Goal: Information Seeking & Learning: Learn about a topic

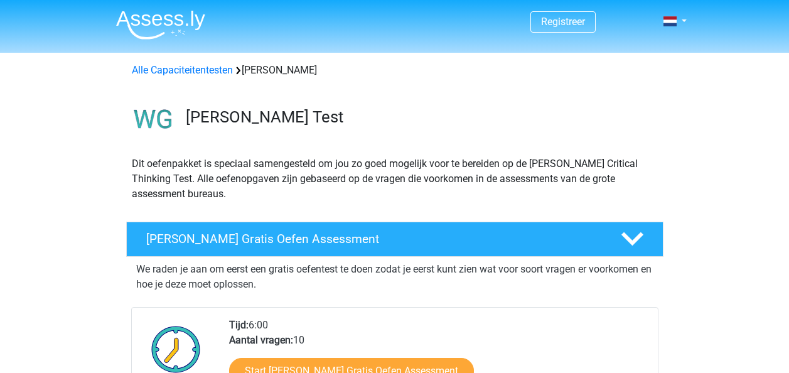
scroll to position [126, 0]
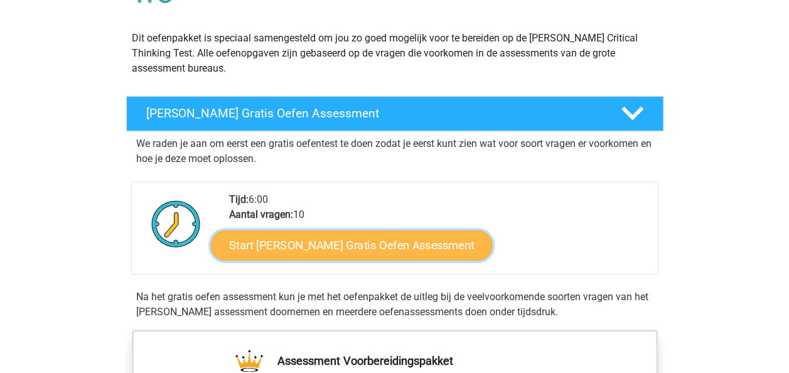
click at [358, 239] on link "Start Watson Glaser Gratis Oefen Assessment" at bounding box center [352, 246] width 282 height 30
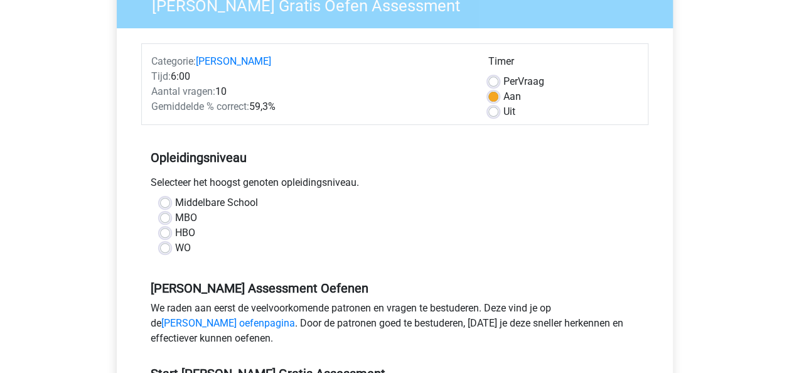
scroll to position [126, 0]
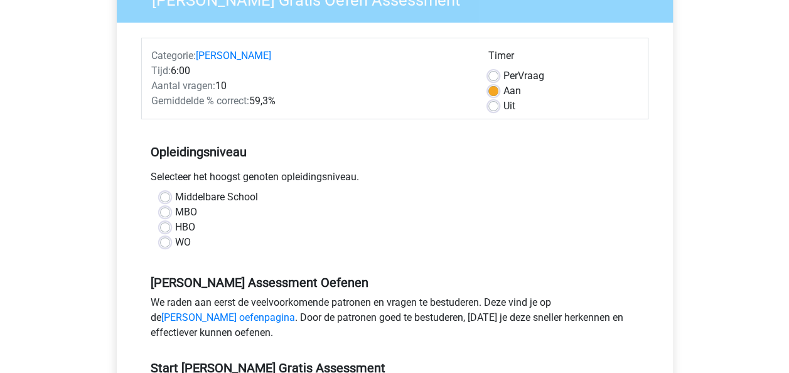
click at [175, 226] on label "HBO" at bounding box center [185, 227] width 20 height 15
click at [162, 226] on input "HBO" at bounding box center [165, 226] width 10 height 13
radio input "true"
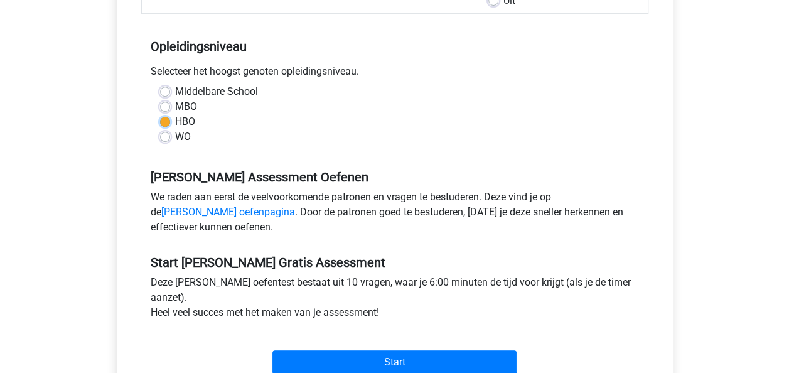
scroll to position [251, 0]
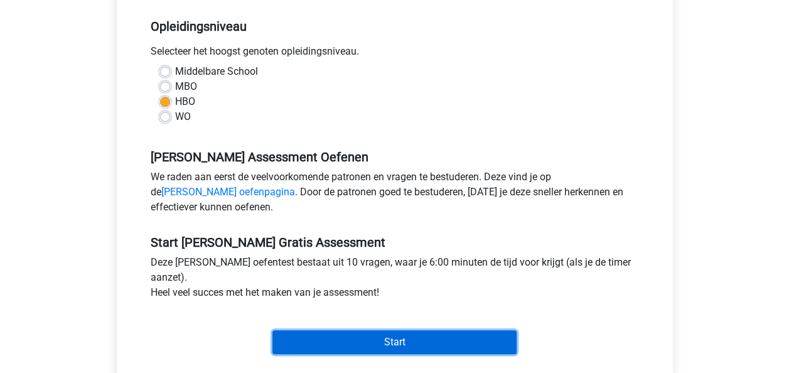
click at [412, 336] on input "Start" at bounding box center [395, 342] width 244 height 24
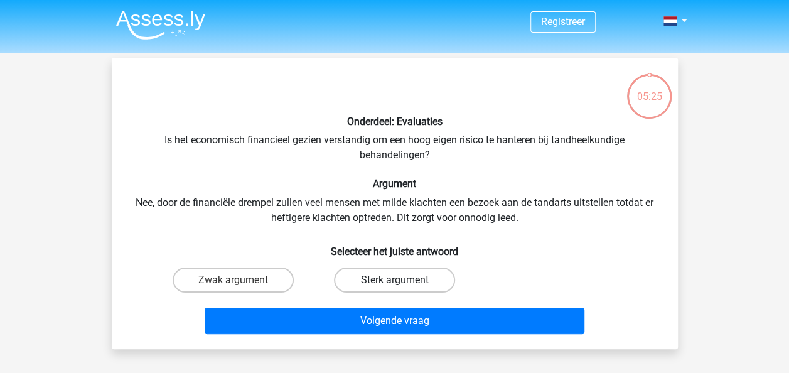
click at [415, 280] on label "Sterk argument" at bounding box center [394, 280] width 121 height 25
click at [403, 280] on input "Sterk argument" at bounding box center [398, 284] width 8 height 8
radio input "true"
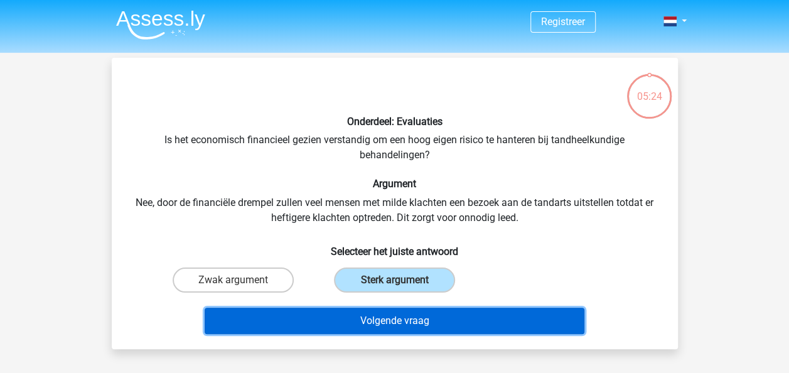
click at [424, 317] on button "Volgende vraag" at bounding box center [395, 321] width 380 height 26
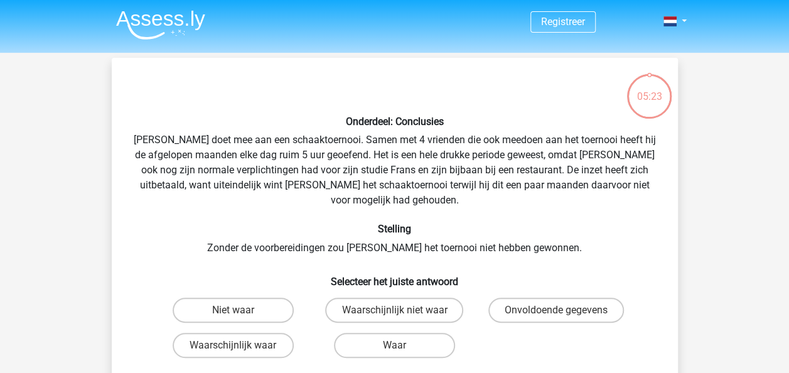
scroll to position [58, 0]
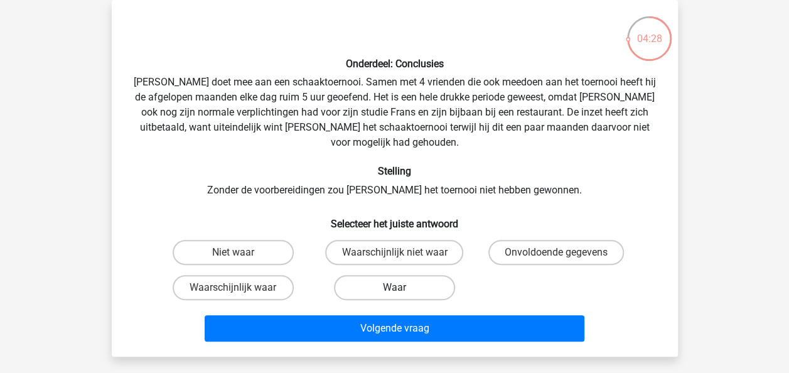
click at [389, 275] on label "Waar" at bounding box center [394, 287] width 121 height 25
click at [394, 288] on input "Waar" at bounding box center [398, 292] width 8 height 8
radio input "true"
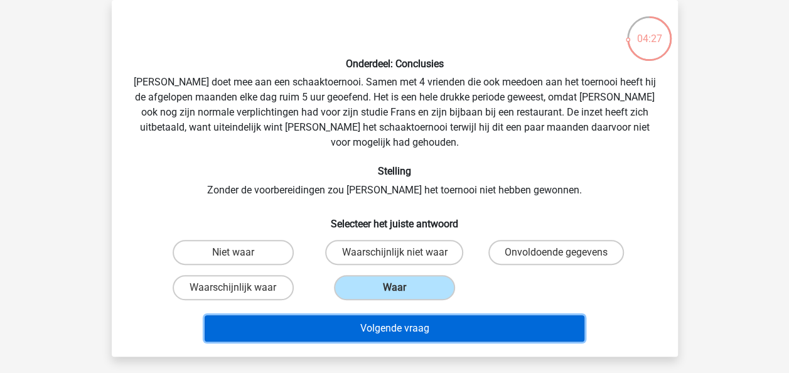
click at [406, 315] on button "Volgende vraag" at bounding box center [395, 328] width 380 height 26
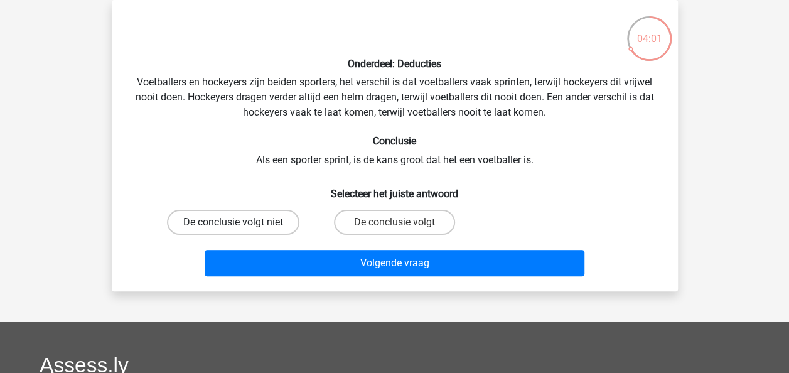
click at [270, 225] on label "De conclusie volgt niet" at bounding box center [233, 222] width 133 height 25
click at [241, 225] on input "De conclusie volgt niet" at bounding box center [237, 226] width 8 height 8
radio input "true"
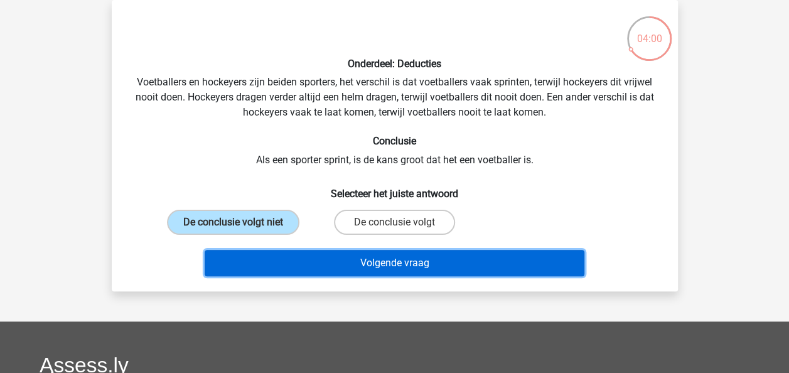
click at [383, 258] on button "Volgende vraag" at bounding box center [395, 263] width 380 height 26
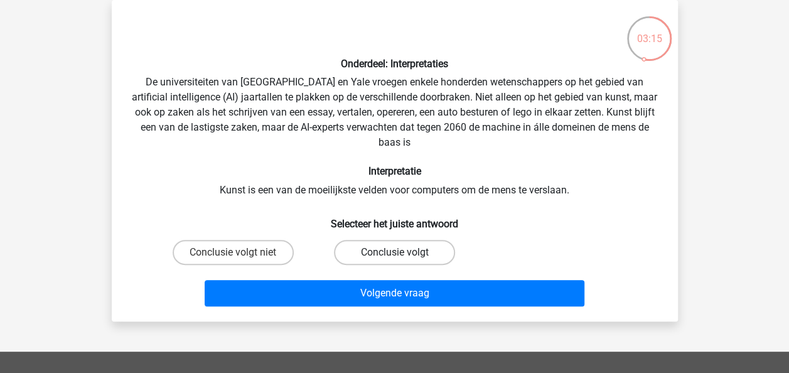
click at [380, 255] on label "Conclusie volgt" at bounding box center [394, 252] width 121 height 25
click at [394, 255] on input "Conclusie volgt" at bounding box center [398, 256] width 8 height 8
radio input "true"
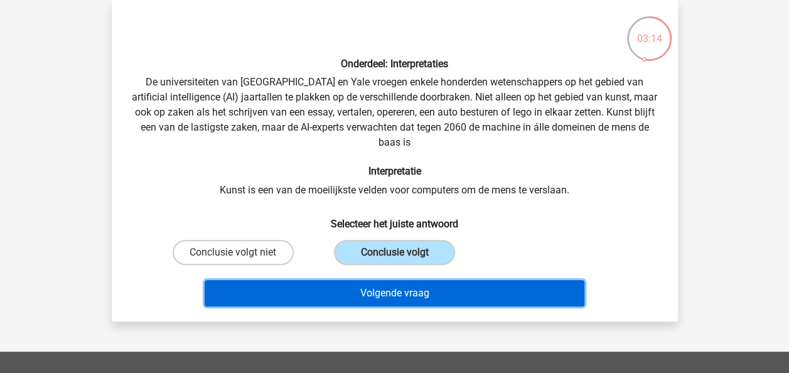
click at [398, 290] on button "Volgende vraag" at bounding box center [395, 293] width 380 height 26
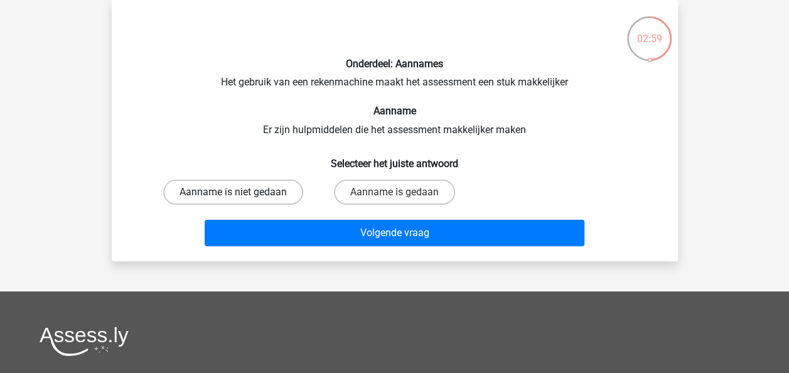
click at [251, 193] on label "Aanname is niet gedaan" at bounding box center [233, 192] width 140 height 25
click at [241, 193] on input "Aanname is niet gedaan" at bounding box center [237, 196] width 8 height 8
radio input "true"
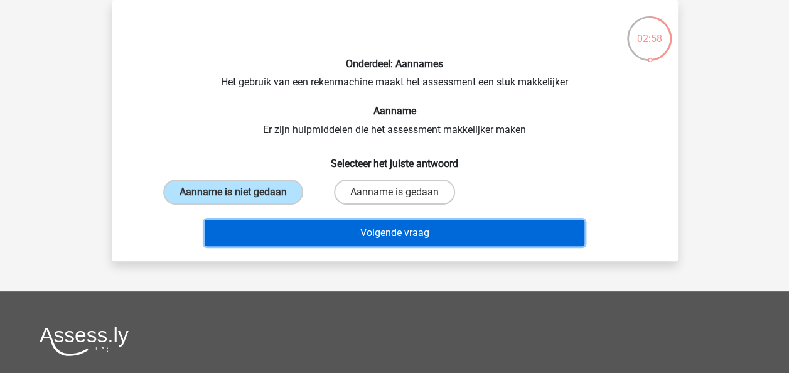
click at [381, 227] on button "Volgende vraag" at bounding box center [395, 233] width 380 height 26
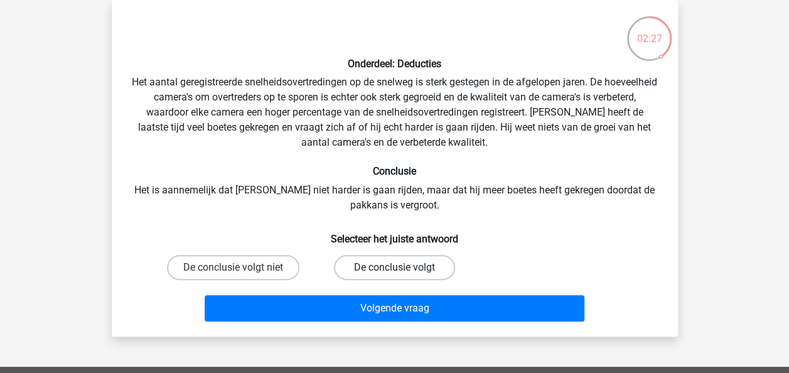
click at [412, 266] on label "De conclusie volgt" at bounding box center [394, 267] width 121 height 25
click at [403, 268] on input "De conclusie volgt" at bounding box center [398, 272] width 8 height 8
radio input "true"
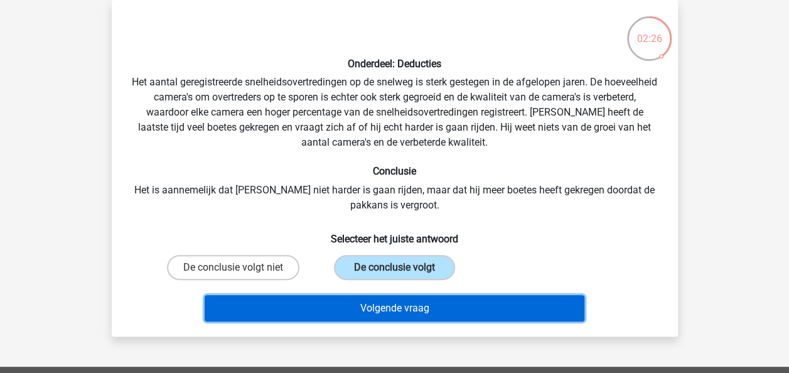
click at [437, 311] on button "Volgende vraag" at bounding box center [395, 308] width 380 height 26
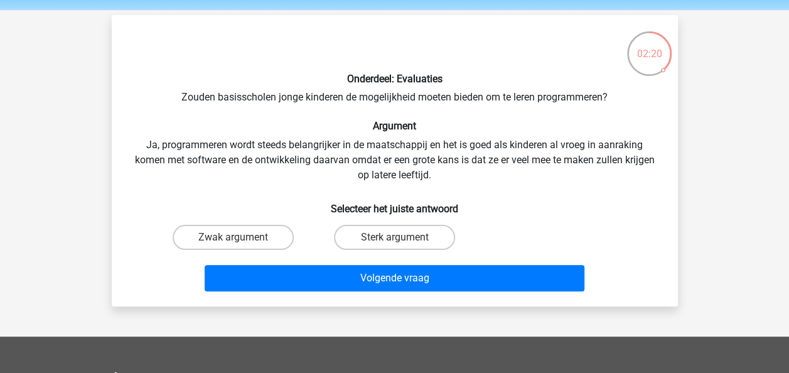
scroll to position [63, 0]
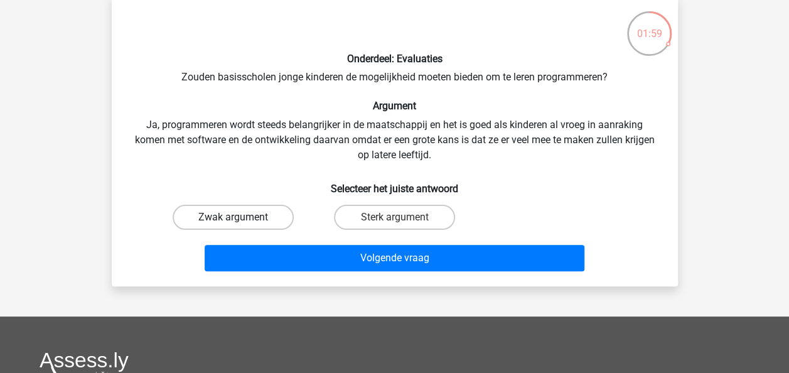
click at [211, 215] on label "Zwak argument" at bounding box center [233, 217] width 121 height 25
click at [233, 217] on input "Zwak argument" at bounding box center [237, 221] width 8 height 8
radio input "true"
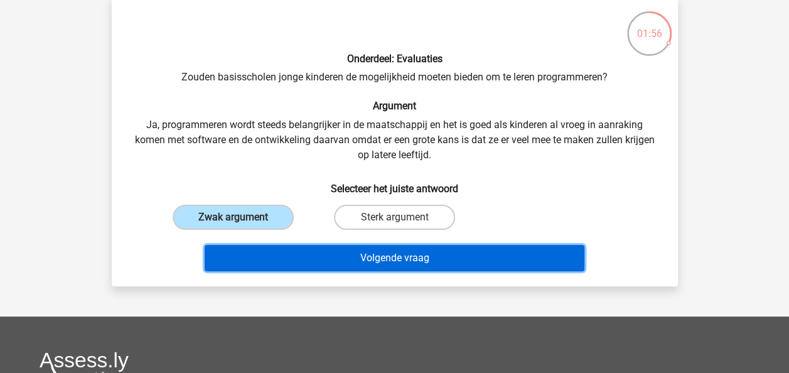
click at [422, 259] on button "Volgende vraag" at bounding box center [395, 258] width 380 height 26
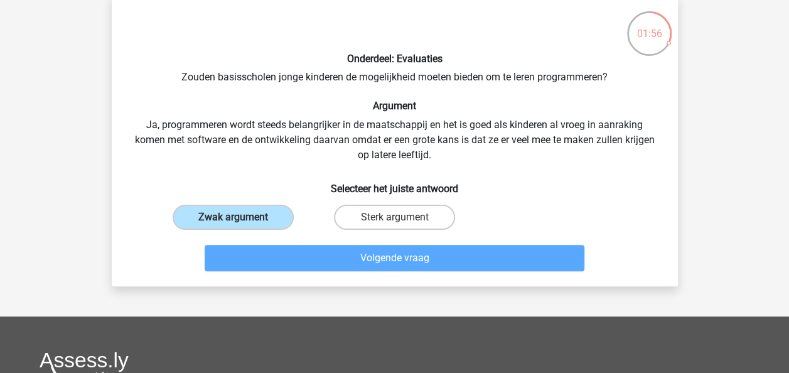
scroll to position [58, 0]
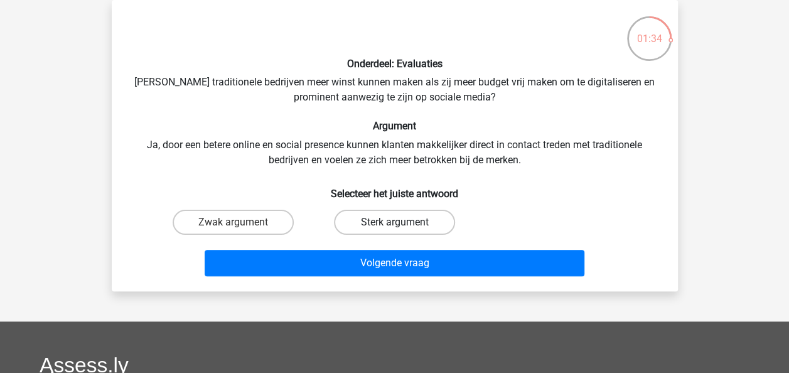
click at [386, 216] on label "Sterk argument" at bounding box center [394, 222] width 121 height 25
click at [394, 222] on input "Sterk argument" at bounding box center [398, 226] width 8 height 8
radio input "true"
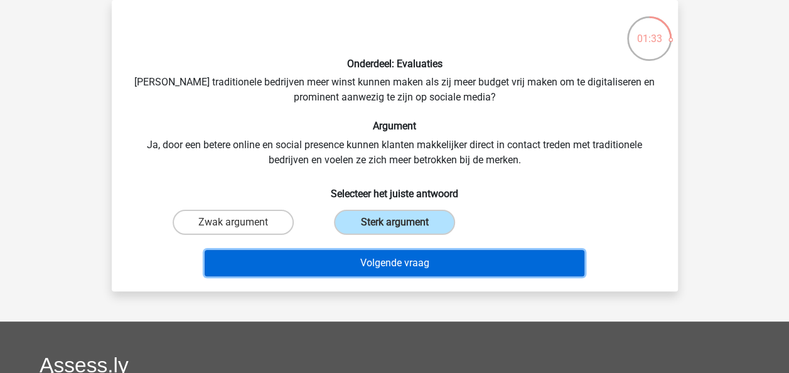
click at [406, 263] on button "Volgende vraag" at bounding box center [395, 263] width 380 height 26
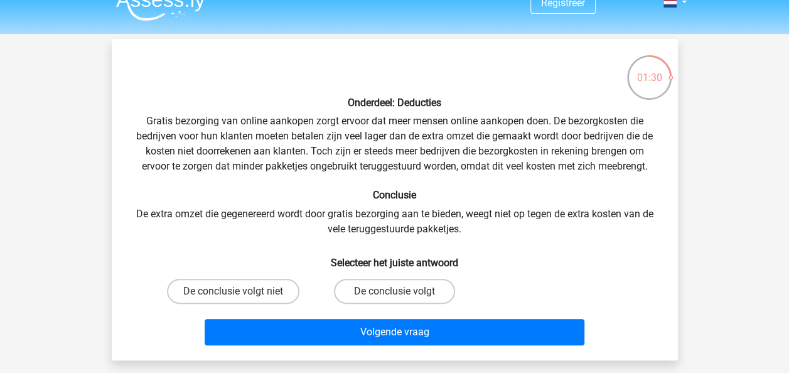
scroll to position [0, 0]
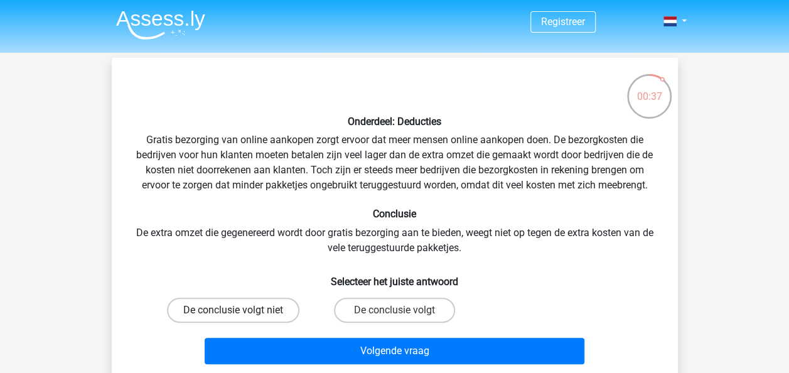
click at [234, 309] on label "De conclusie volgt niet" at bounding box center [233, 310] width 133 height 25
click at [234, 310] on input "De conclusie volgt niet" at bounding box center [237, 314] width 8 height 8
radio input "true"
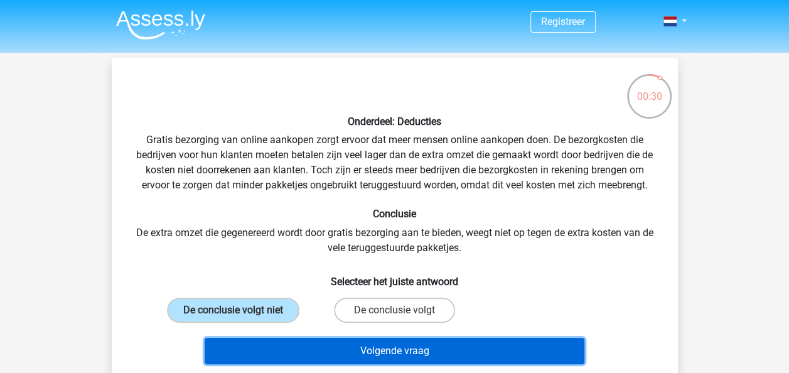
click at [386, 348] on button "Volgende vraag" at bounding box center [395, 351] width 380 height 26
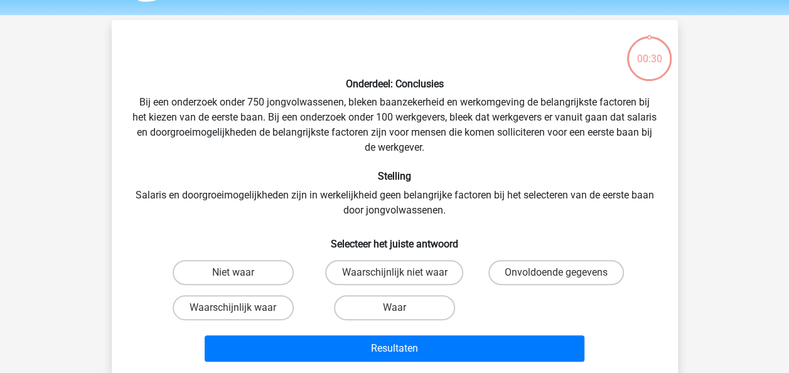
scroll to position [58, 0]
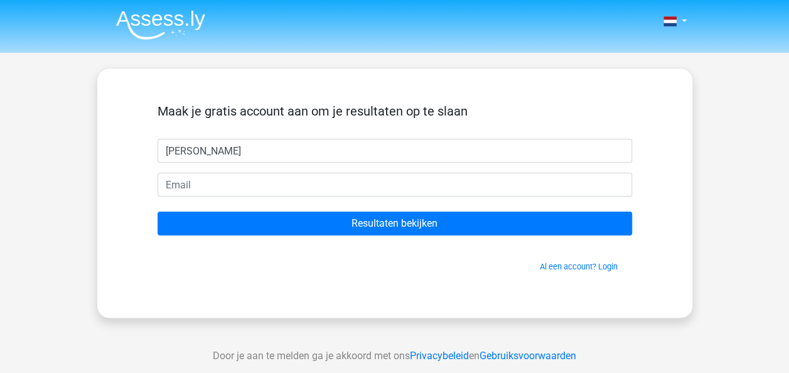
type input "[PERSON_NAME]"
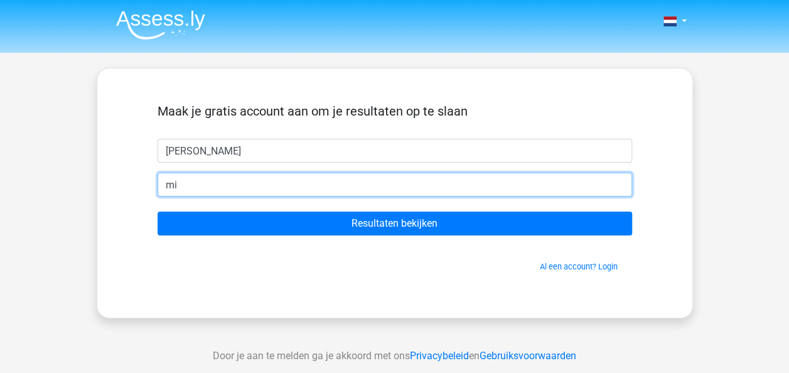
type input "m"
type input "n"
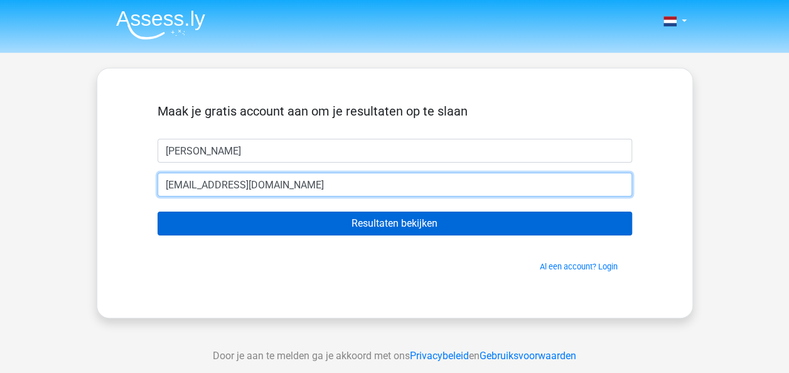
type input "[EMAIL_ADDRESS][DOMAIN_NAME]"
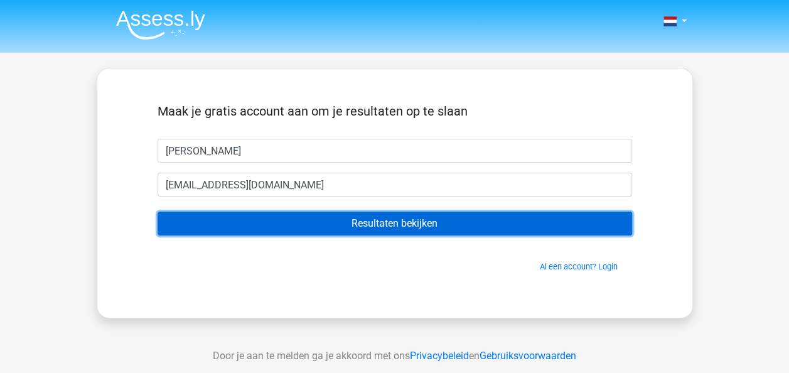
click at [418, 231] on input "Resultaten bekijken" at bounding box center [395, 224] width 475 height 24
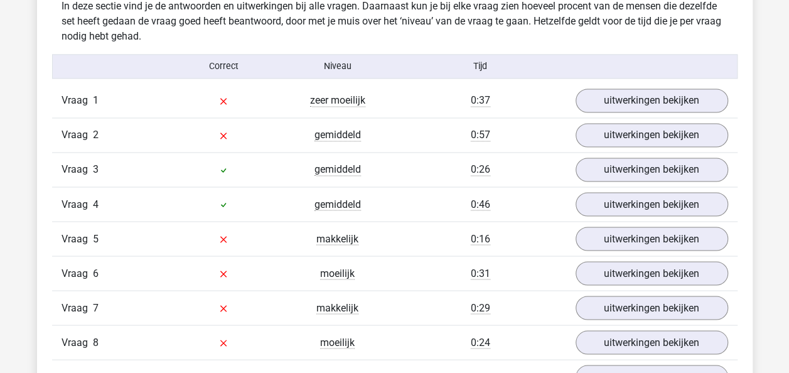
scroll to position [1005, 0]
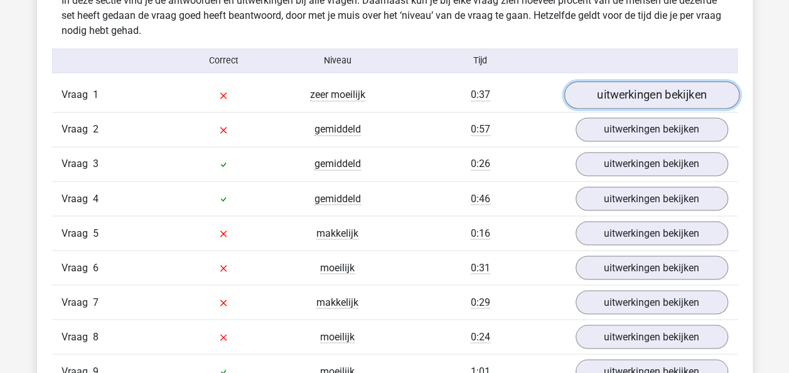
click at [604, 98] on link "uitwerkingen bekijken" at bounding box center [651, 96] width 175 height 28
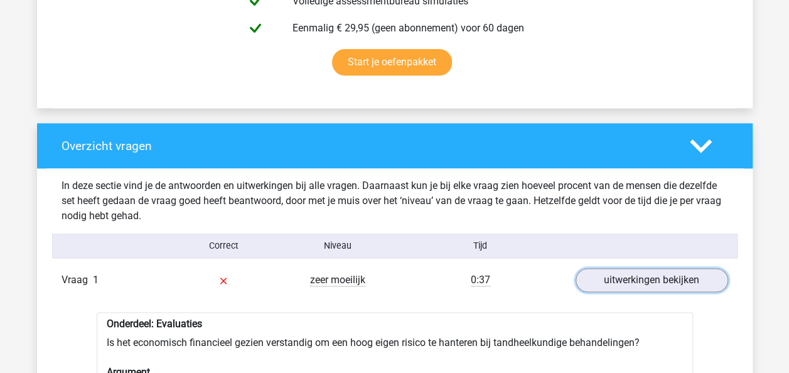
scroll to position [817, 0]
